Goal: Task Accomplishment & Management: Use online tool/utility

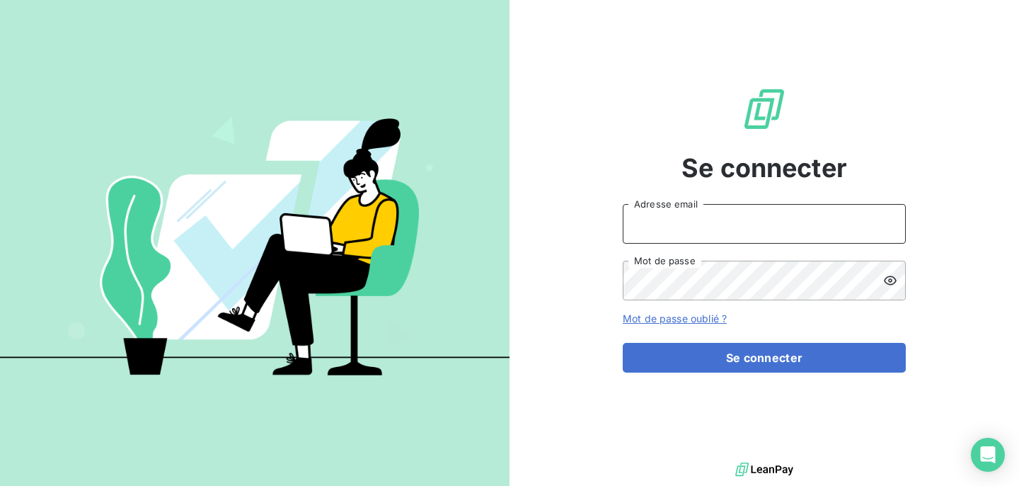
click at [668, 229] on input "Adresse email" at bounding box center [764, 224] width 283 height 40
type input "[PERSON_NAME][EMAIL_ADDRESS][DOMAIN_NAME]"
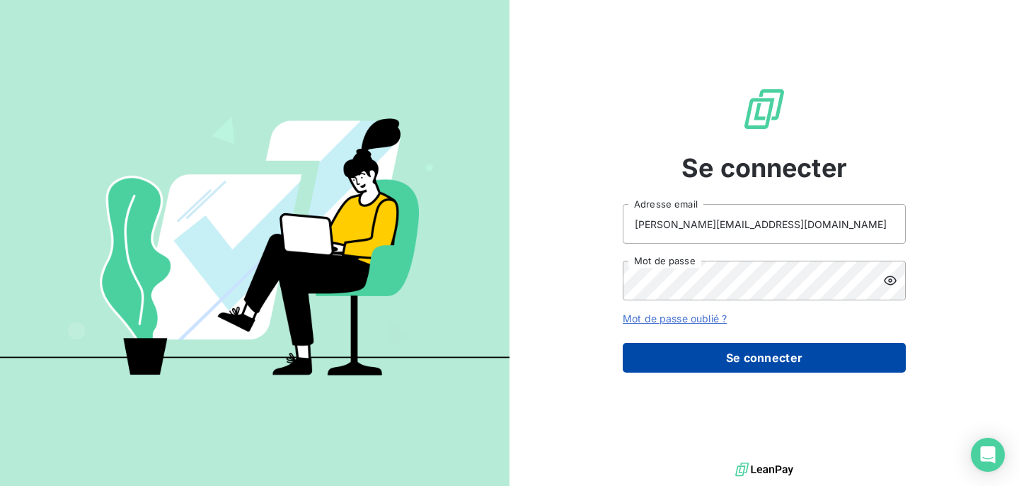
click at [742, 353] on button "Se connecter" at bounding box center [764, 358] width 283 height 30
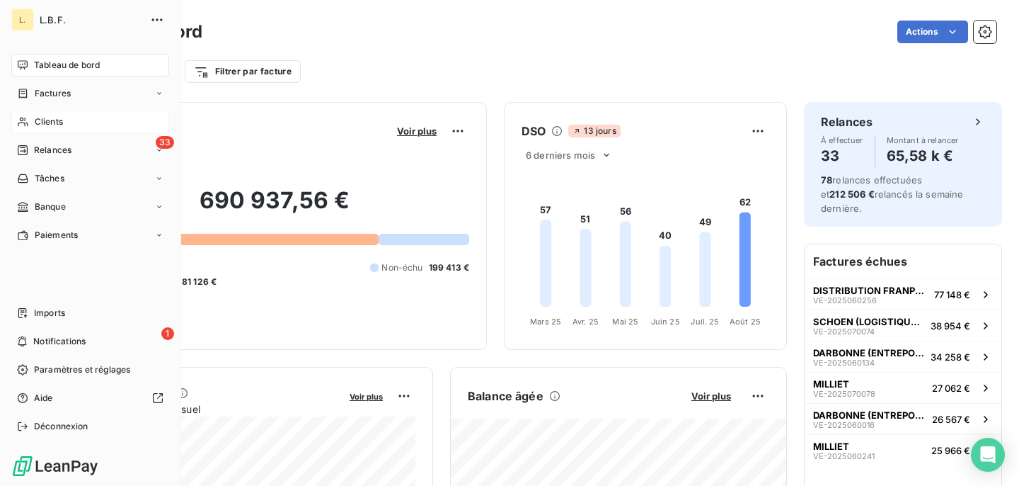
click at [55, 122] on span "Clients" at bounding box center [49, 121] width 28 height 13
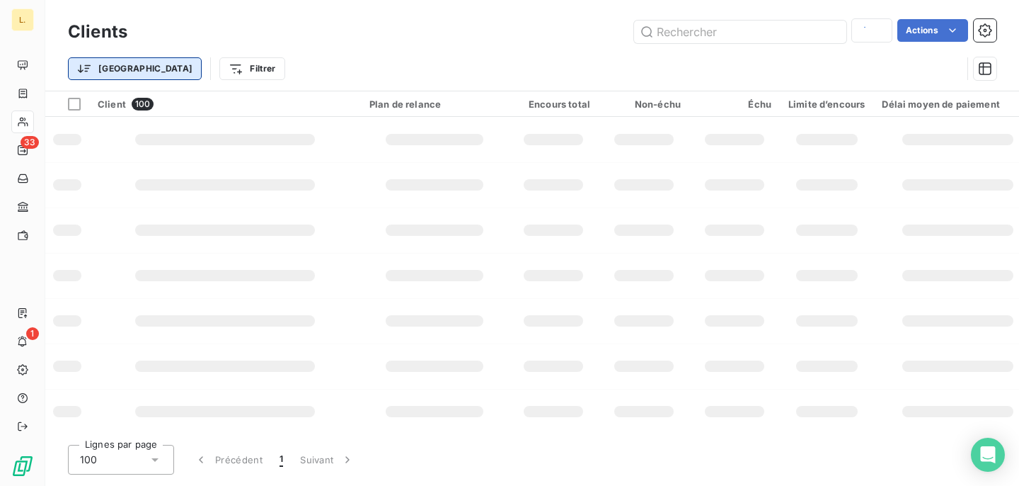
type input "RIPA"
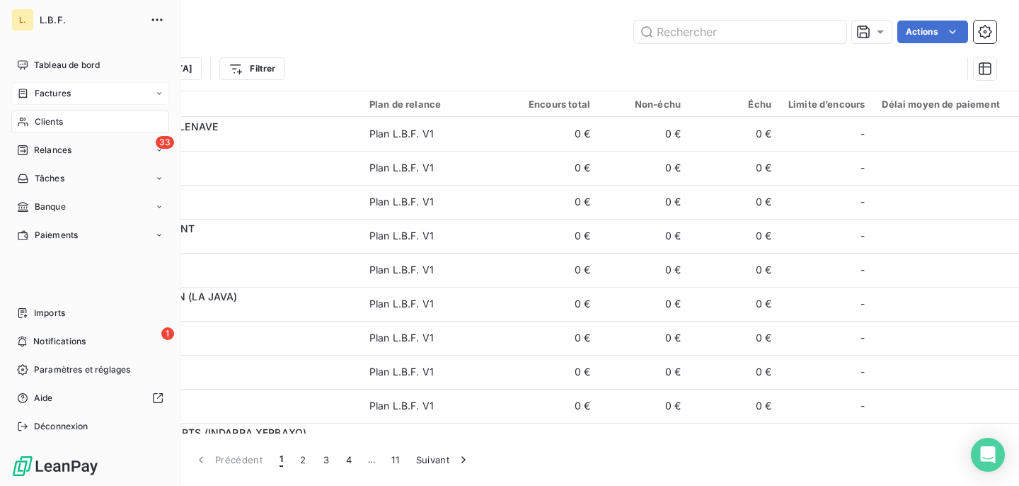
click at [43, 100] on div "Factures" at bounding box center [90, 93] width 158 height 23
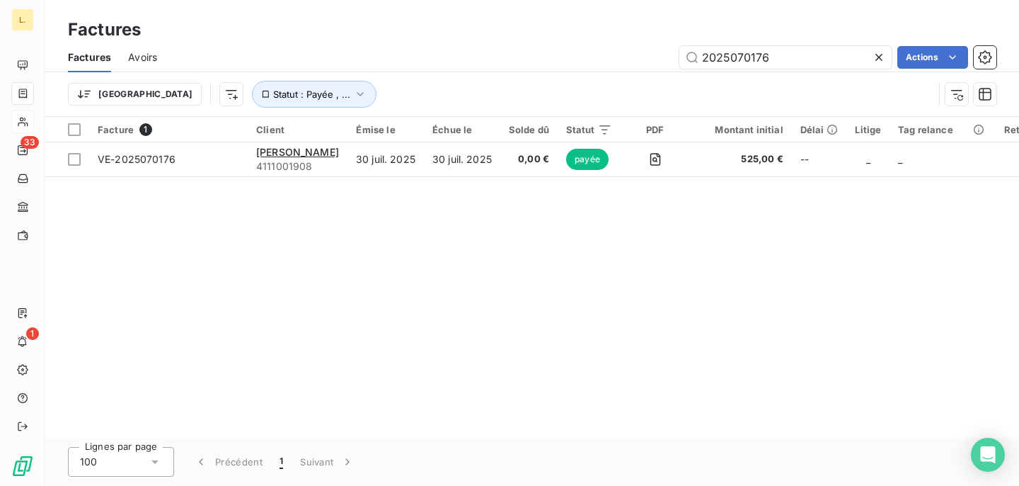
drag, startPoint x: 827, startPoint y: 53, endPoint x: 632, endPoint y: 49, distance: 194.7
click at [632, 50] on div "2025070176 Actions" at bounding box center [585, 57] width 822 height 23
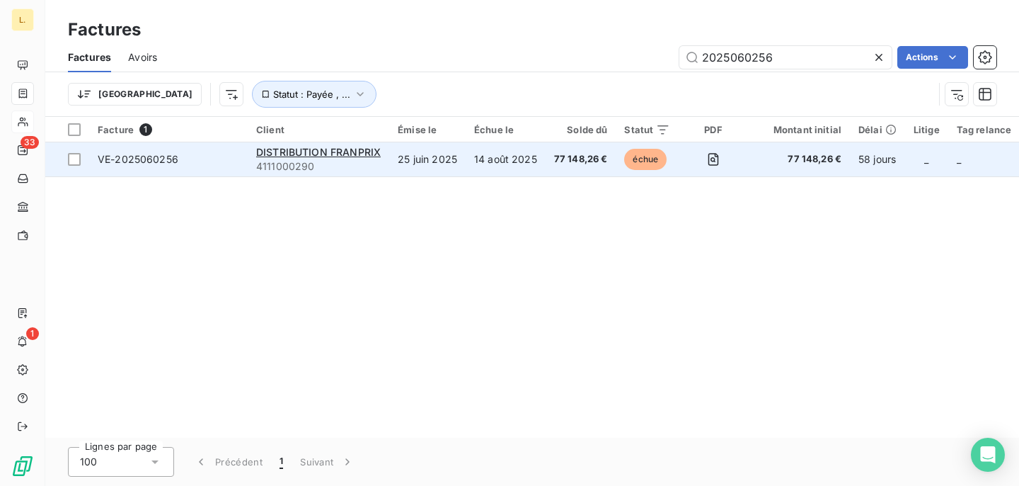
type input "2025060256"
click at [534, 154] on td "14 août 2025" at bounding box center [506, 159] width 80 height 34
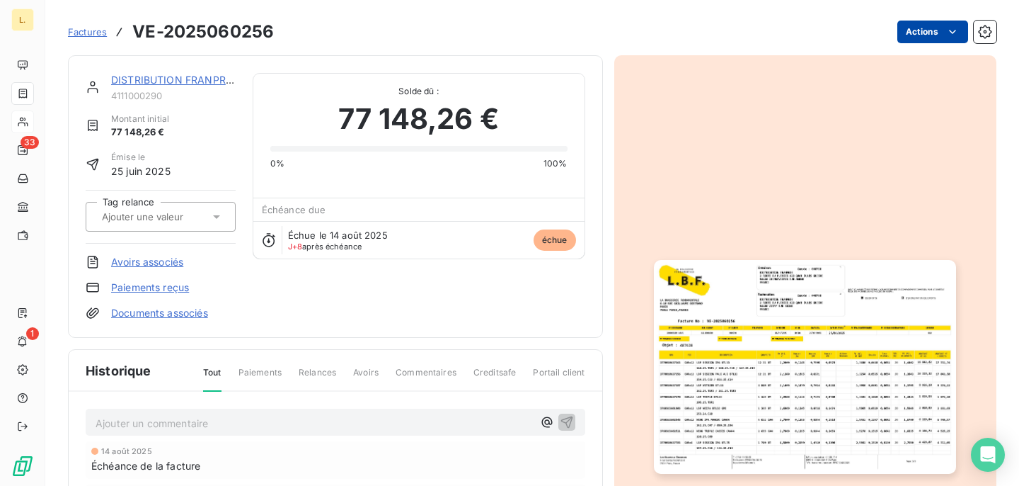
click at [897, 38] on html "L. 33 1 Factures VE-2025060256 Actions DISTRIBUTION FRANPRIX 4111000290 Montant…" at bounding box center [509, 243] width 1019 height 486
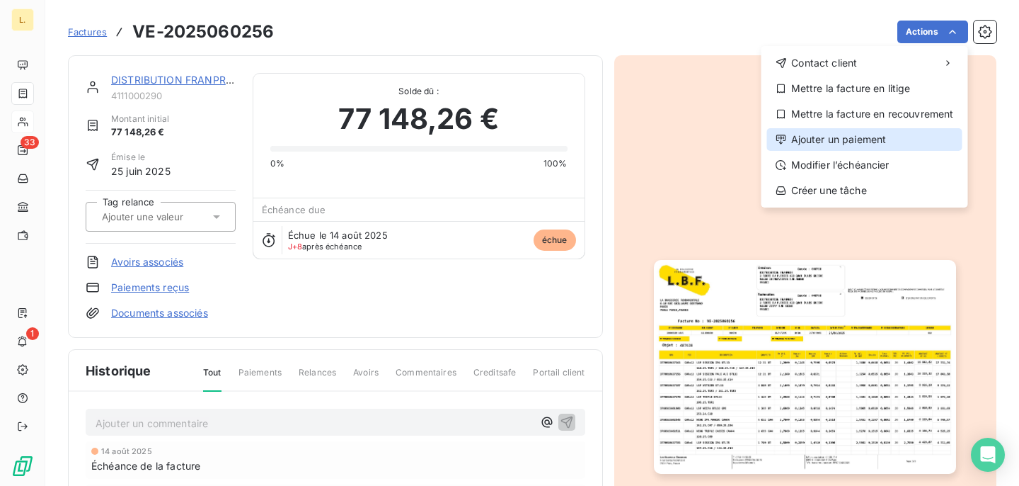
click at [858, 143] on div "Ajouter un paiement" at bounding box center [864, 139] width 195 height 23
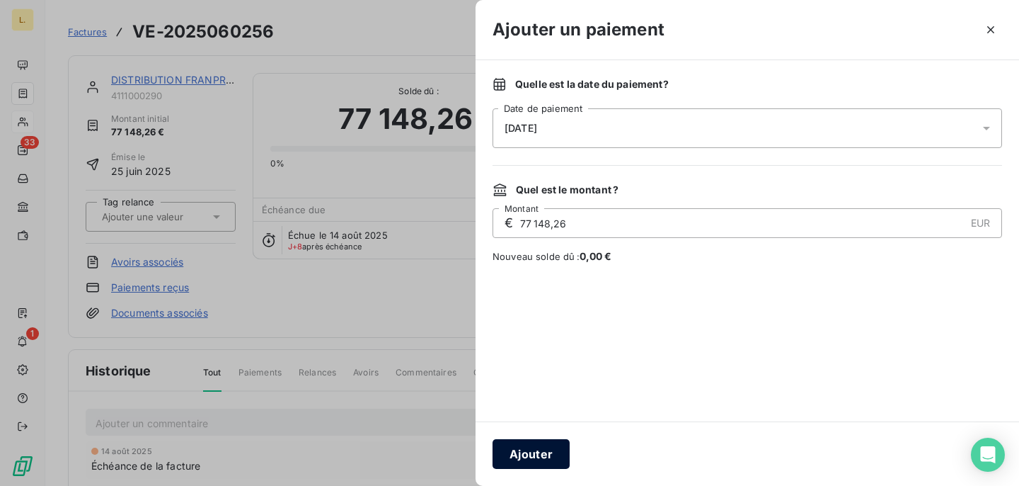
click at [536, 457] on button "Ajouter" at bounding box center [531, 454] width 77 height 30
